Goal: Task Accomplishment & Management: Manage account settings

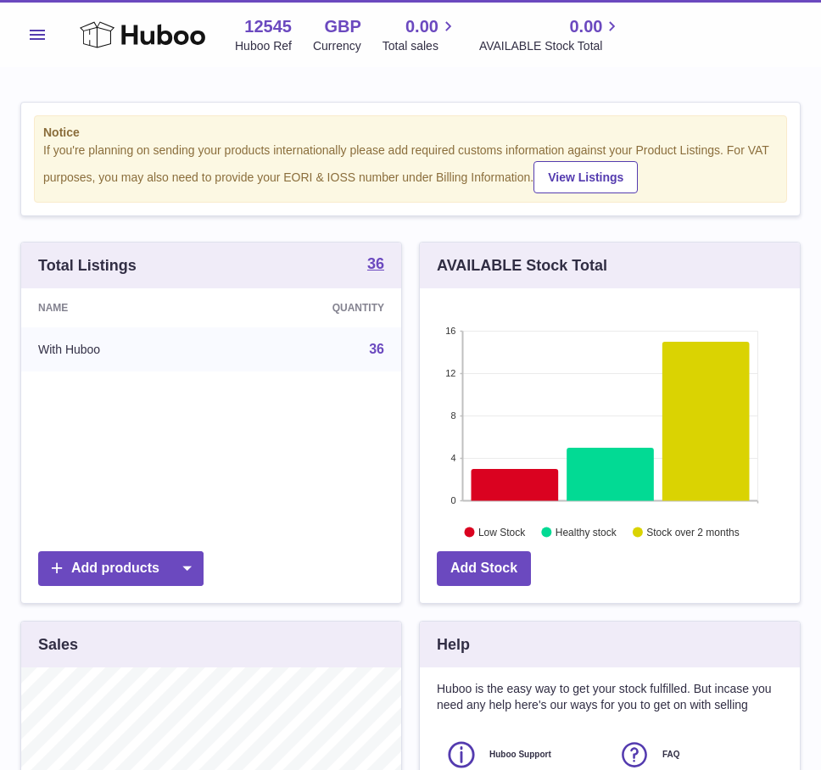
scroll to position [265, 380]
click at [37, 39] on span "Menu" at bounding box center [37, 35] width 15 height 10
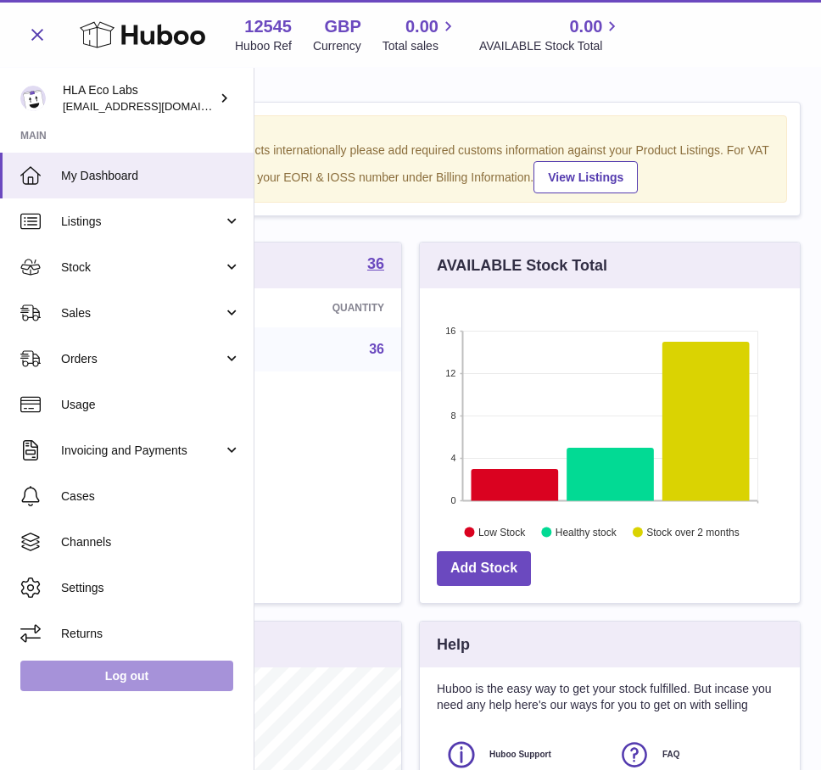
click at [132, 680] on link "Log out" at bounding box center [126, 676] width 213 height 31
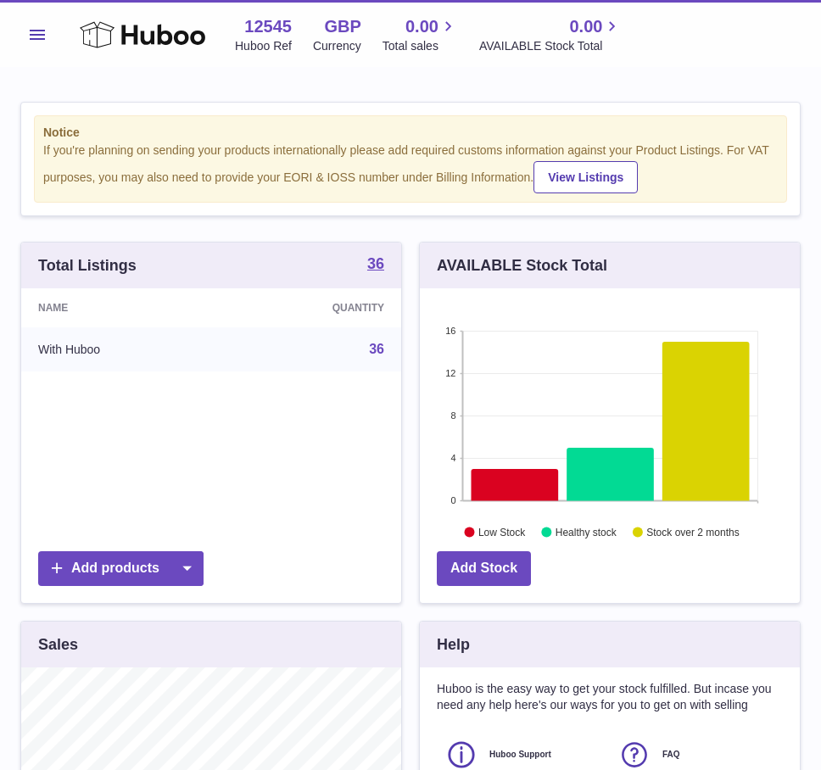
scroll to position [265, 380]
click at [467, 78] on div "Notice If you're planning on sending your products internationally please add r…" at bounding box center [410, 526] width 821 height 916
click at [153, 84] on div "Notice If you're planning on sending your products internationally please add r…" at bounding box center [410, 526] width 821 height 916
